Goal: Register for event/course

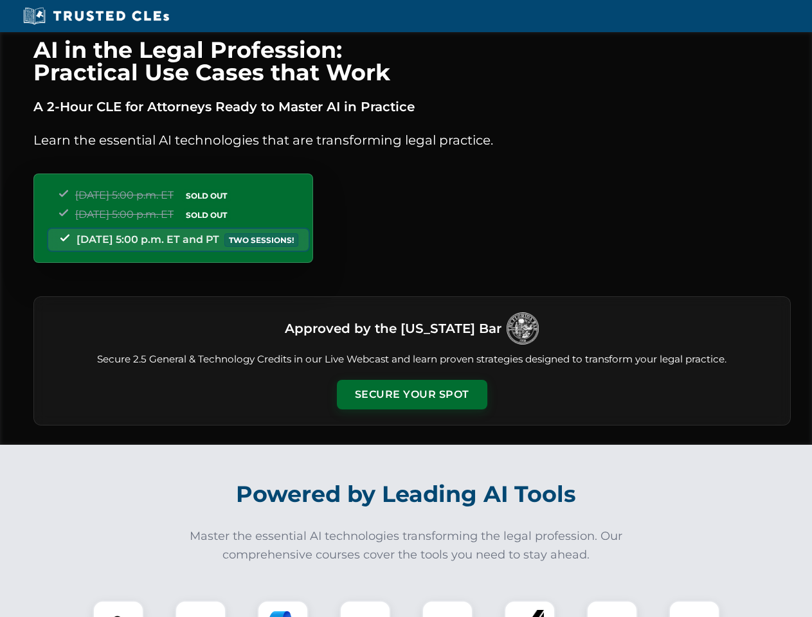
click at [412, 395] on button "Secure Your Spot" at bounding box center [412, 395] width 151 height 30
click at [118, 609] on img at bounding box center [118, 626] width 37 height 37
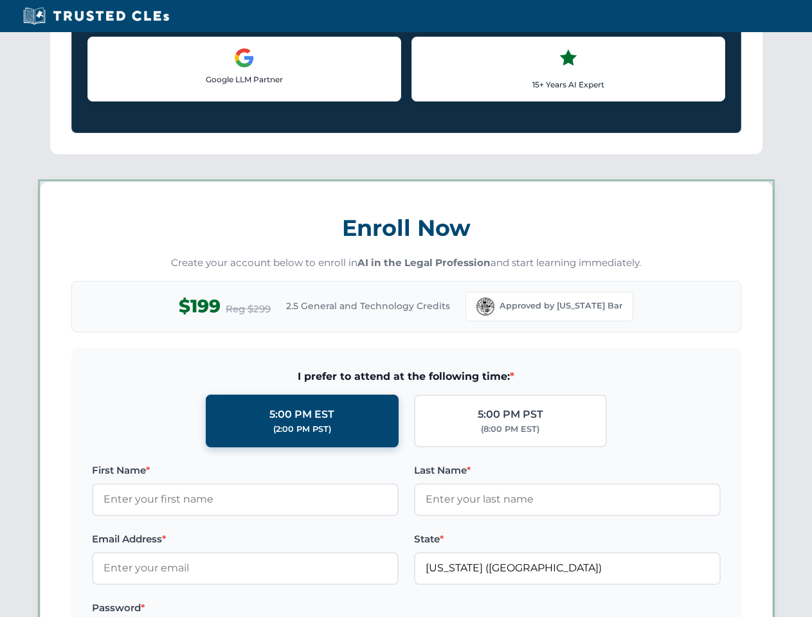
click at [283, 609] on label "Password *" at bounding box center [245, 608] width 307 height 15
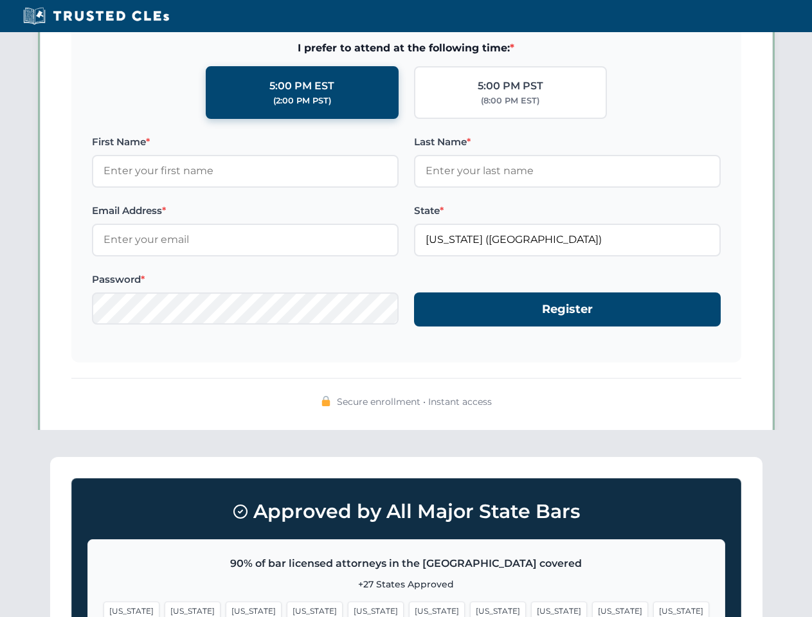
click at [592, 609] on span "[US_STATE]" at bounding box center [620, 611] width 56 height 19
